Goal: Information Seeking & Learning: Understand process/instructions

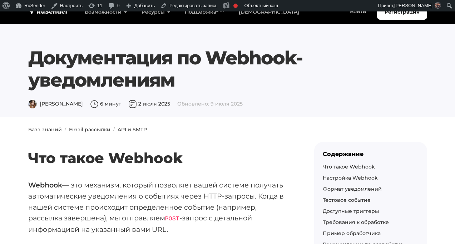
scroll to position [3371, 0]
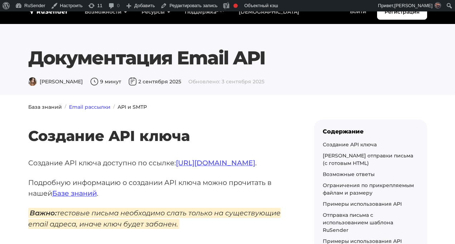
click at [95, 106] on link "Email рассылки" at bounding box center [89, 107] width 41 height 6
click at [125, 104] on link "API и SMTP" at bounding box center [132, 107] width 29 height 6
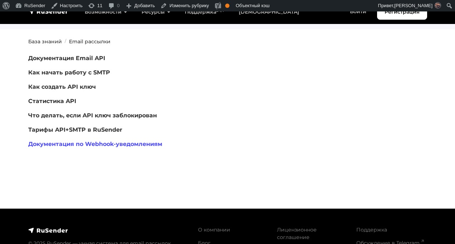
scroll to position [81, 0]
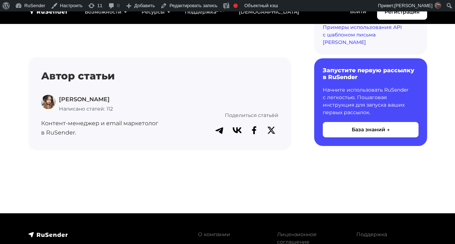
scroll to position [6338, 0]
